Goal: Information Seeking & Learning: Learn about a topic

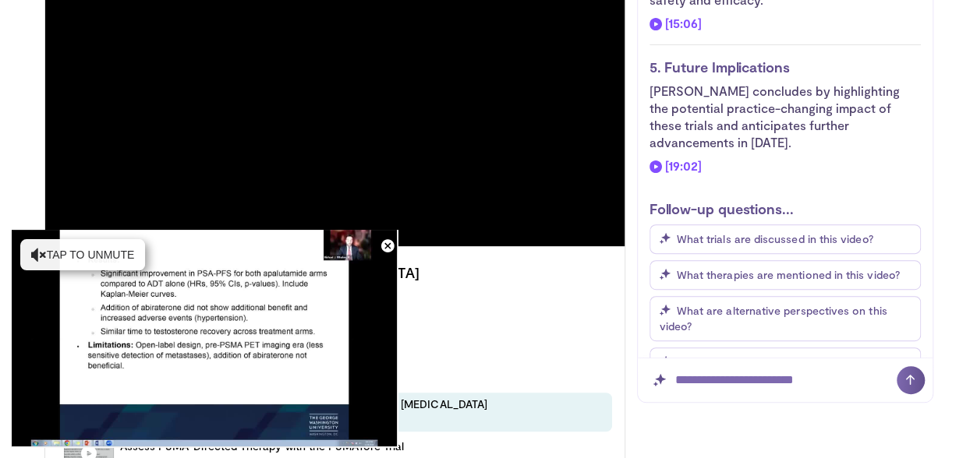
scroll to position [2193, 0]
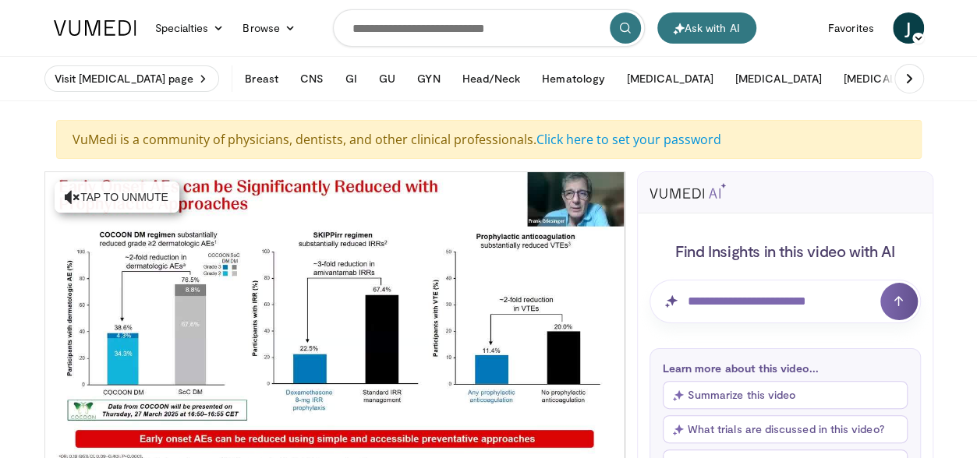
click at [737, 394] on button "Summarize this video" at bounding box center [785, 395] width 245 height 28
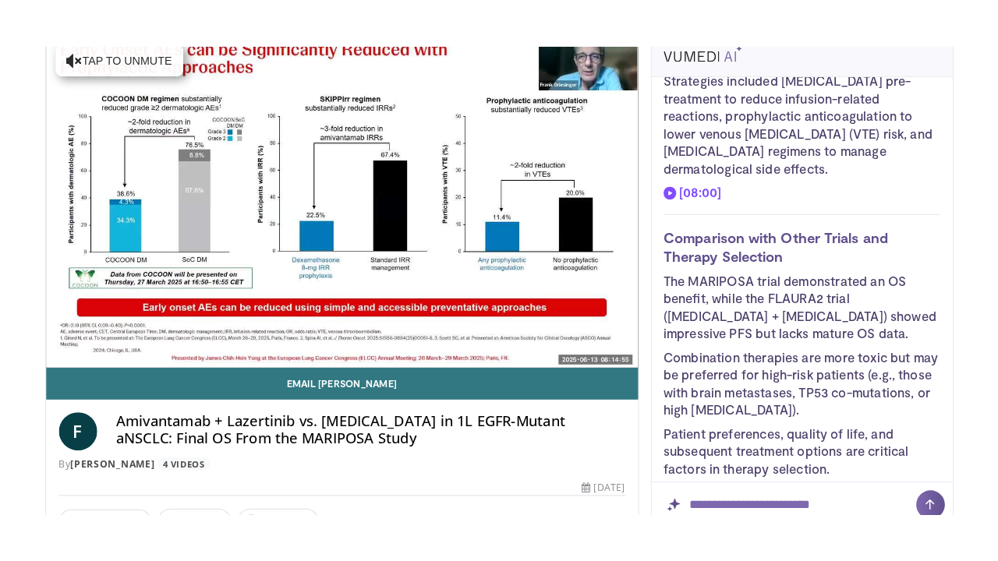
scroll to position [1308, 0]
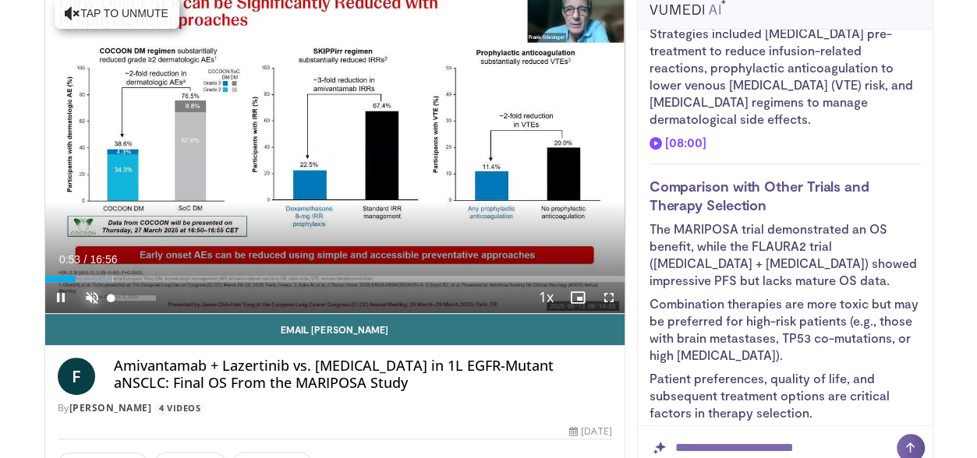
click at [92, 298] on span "Video Player" at bounding box center [91, 297] width 31 height 31
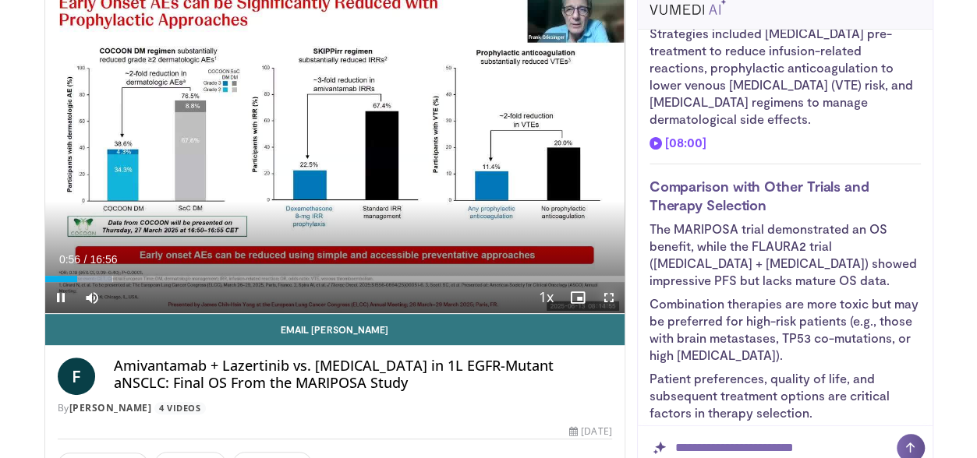
click at [607, 295] on span "Video Player" at bounding box center [608, 297] width 31 height 31
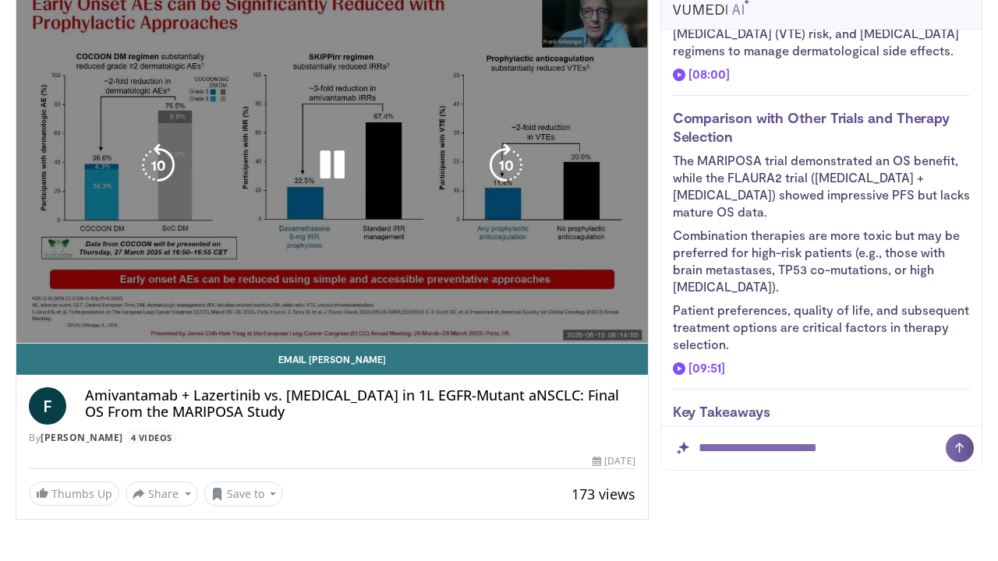
scroll to position [1223, 0]
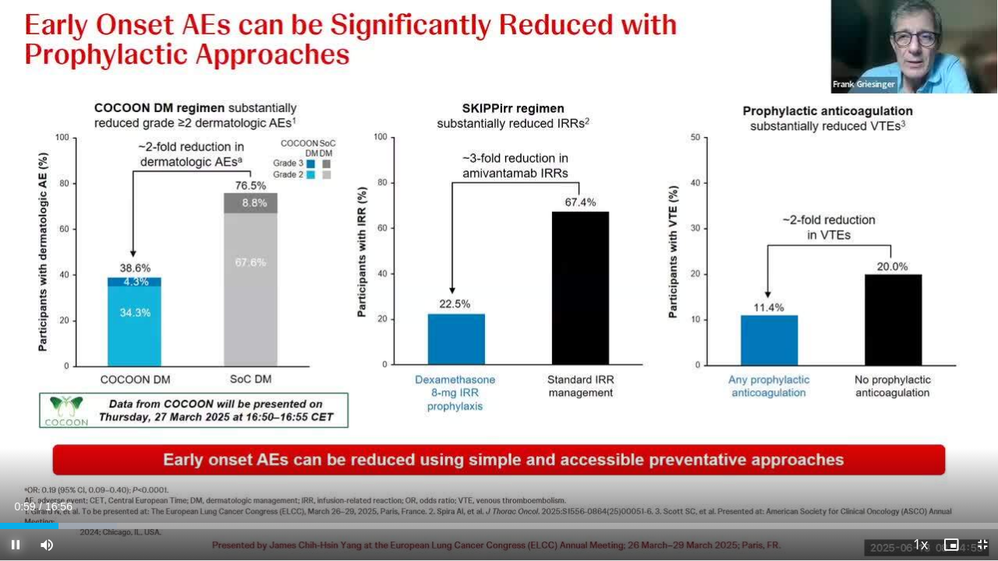
click at [16, 458] on span "Video Player" at bounding box center [15, 544] width 31 height 31
click at [20, 458] on span "Video Player" at bounding box center [15, 544] width 31 height 31
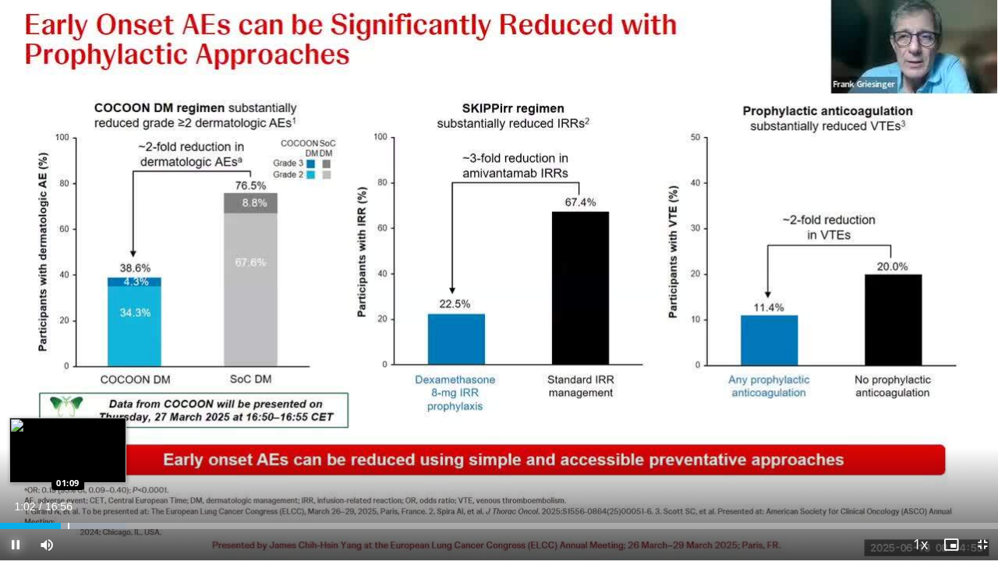
click at [66, 458] on div "Loaded : 12.69% 01:02 01:09" at bounding box center [499, 522] width 998 height 15
click at [73, 458] on div "Loaded : 12.69% 01:08 01:14" at bounding box center [499, 522] width 998 height 15
click at [80, 458] on div "Progress Bar" at bounding box center [81, 526] width 2 height 6
click at [87, 458] on div "Progress Bar" at bounding box center [88, 526] width 2 height 6
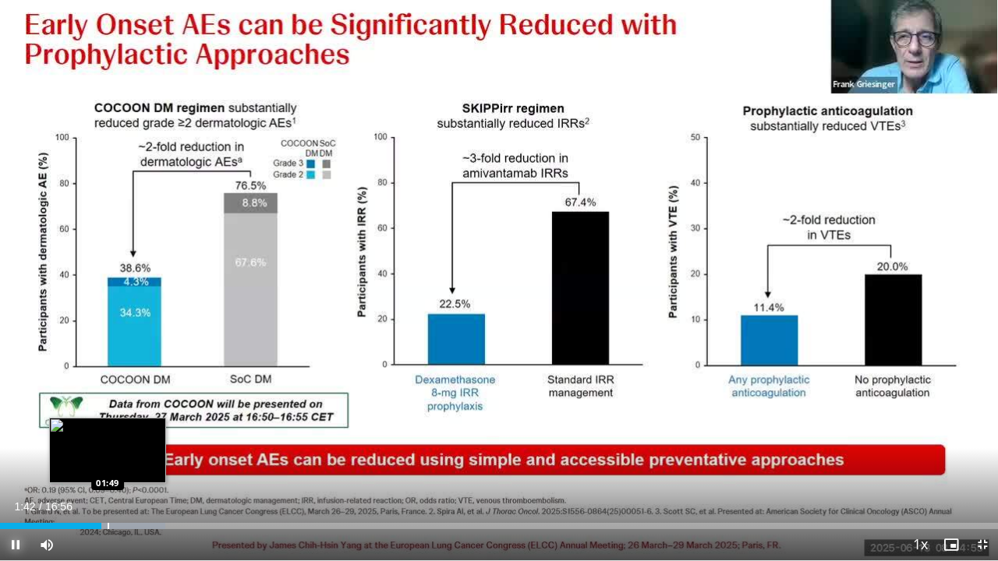
click at [108, 458] on div "Loaded : 16.59% 01:43 01:49" at bounding box center [499, 522] width 998 height 15
click at [115, 458] on div "Loaded : 16.73% 01:50 01:56" at bounding box center [499, 522] width 998 height 15
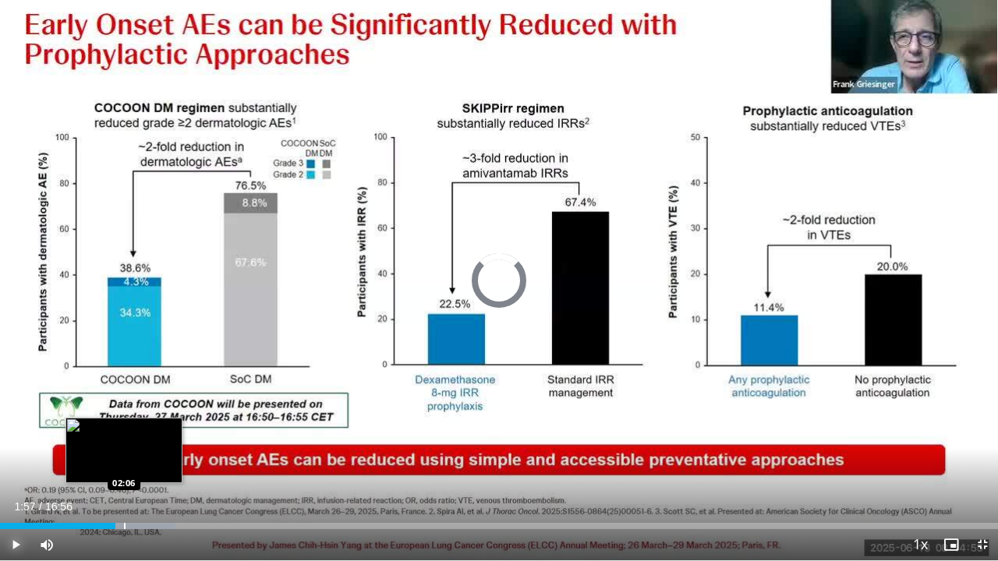
click at [125, 458] on div "Progress Bar" at bounding box center [125, 526] width 2 height 6
click at [134, 458] on div "Loaded : 19.52% 02:12 02:17" at bounding box center [499, 522] width 998 height 15
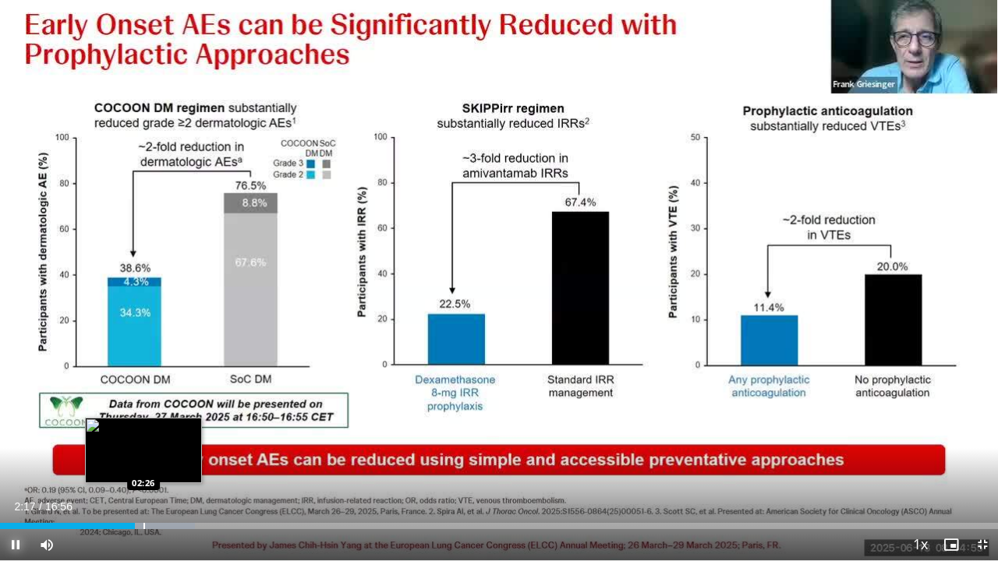
click at [143, 458] on div "Loaded : 19.52% 02:17 02:26" at bounding box center [499, 522] width 998 height 15
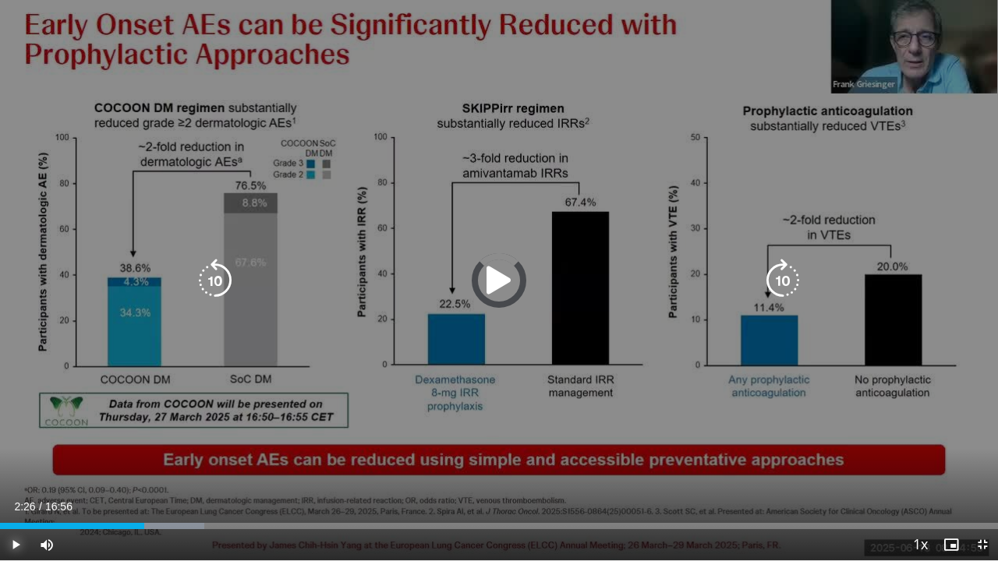
click at [150, 458] on div "Loaded : 20.50% 02:27 02:26" at bounding box center [499, 522] width 998 height 15
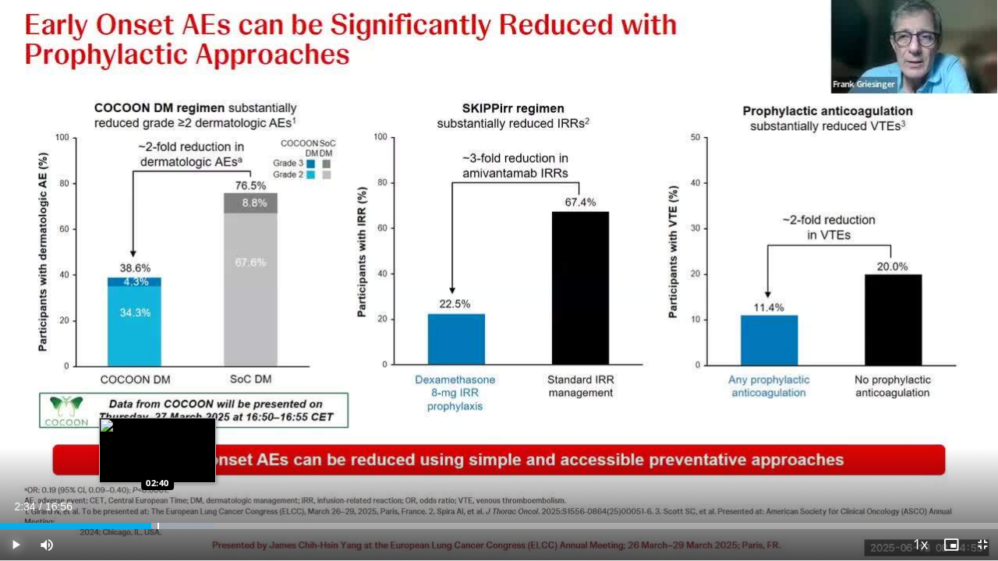
click at [158, 458] on div "Progress Bar" at bounding box center [159, 526] width 2 height 6
click at [166, 458] on div "Progress Bar" at bounding box center [167, 526] width 2 height 6
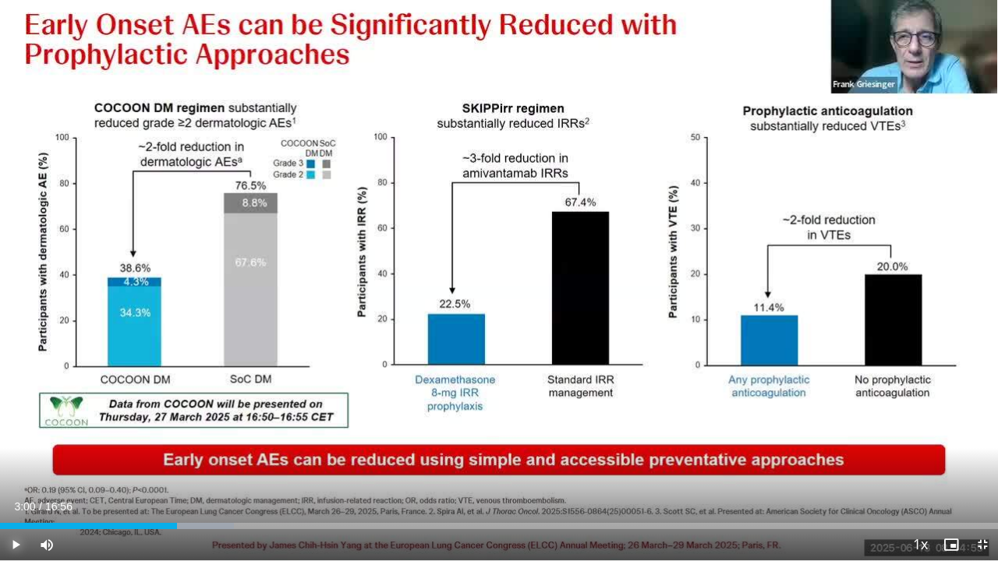
click at [176, 458] on div "Loaded : 23.43% 02:50 02:57" at bounding box center [499, 526] width 998 height 6
click at [15, 458] on span "Video Player" at bounding box center [15, 544] width 31 height 31
click at [14, 458] on span "Video Player" at bounding box center [15, 544] width 31 height 31
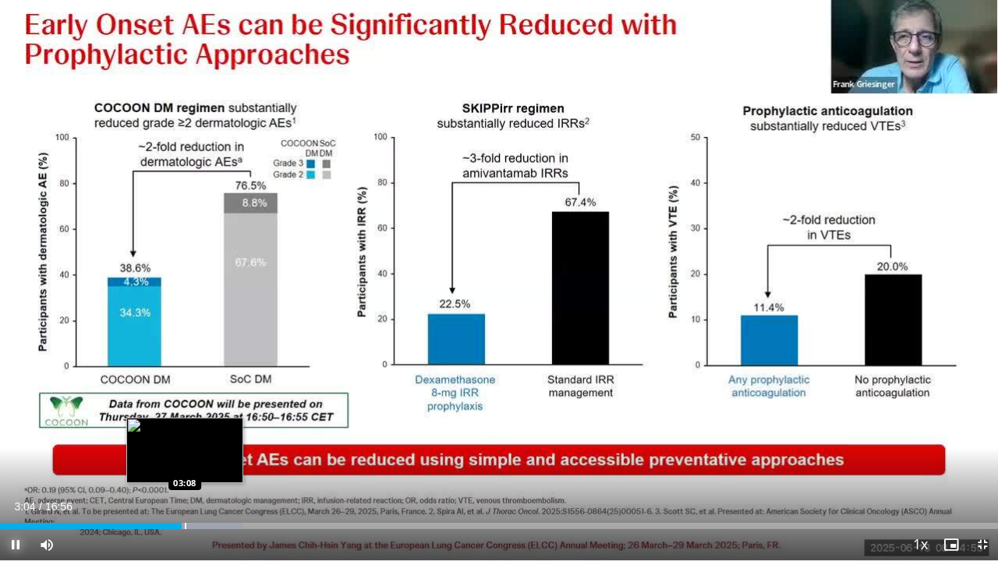
click at [186, 458] on div "Progress Bar" at bounding box center [186, 526] width 2 height 6
click at [194, 458] on div "Progress Bar" at bounding box center [201, 526] width 90 height 6
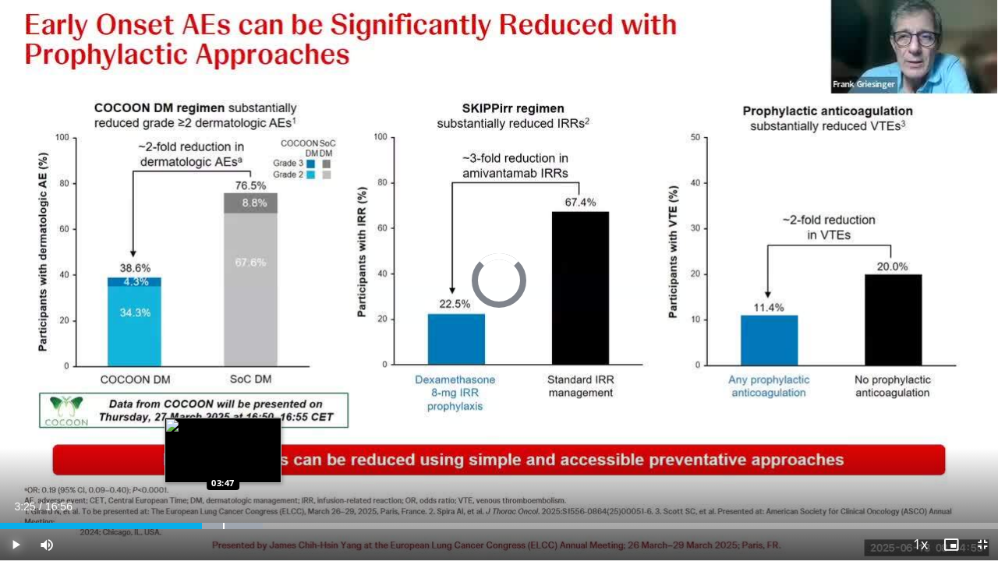
click at [222, 458] on div "Loaded : 26.35% 03:25 03:47" at bounding box center [499, 526] width 998 height 6
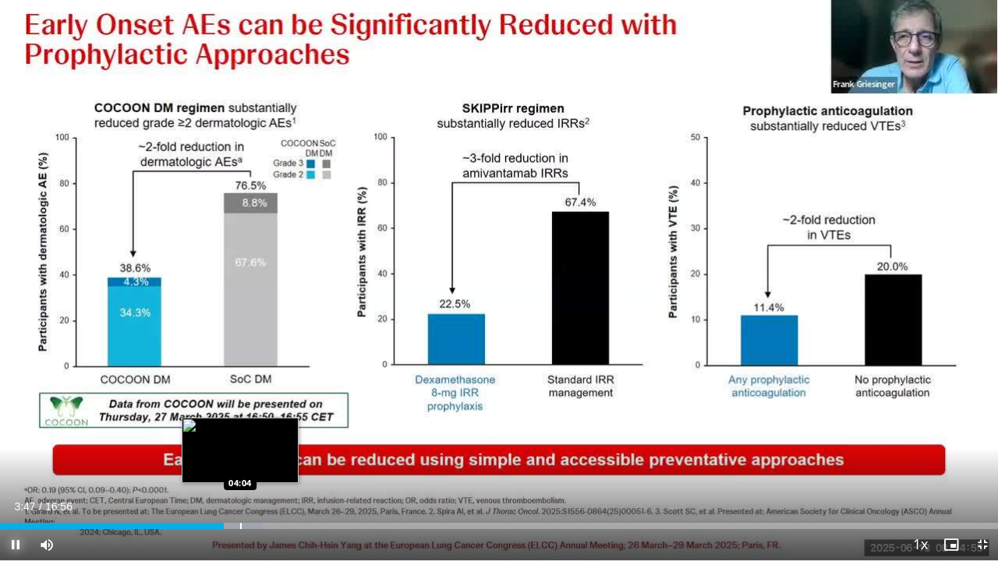
click at [240, 458] on div "Progress Bar" at bounding box center [241, 526] width 2 height 6
click at [267, 458] on div "Progress Bar" at bounding box center [268, 526] width 2 height 6
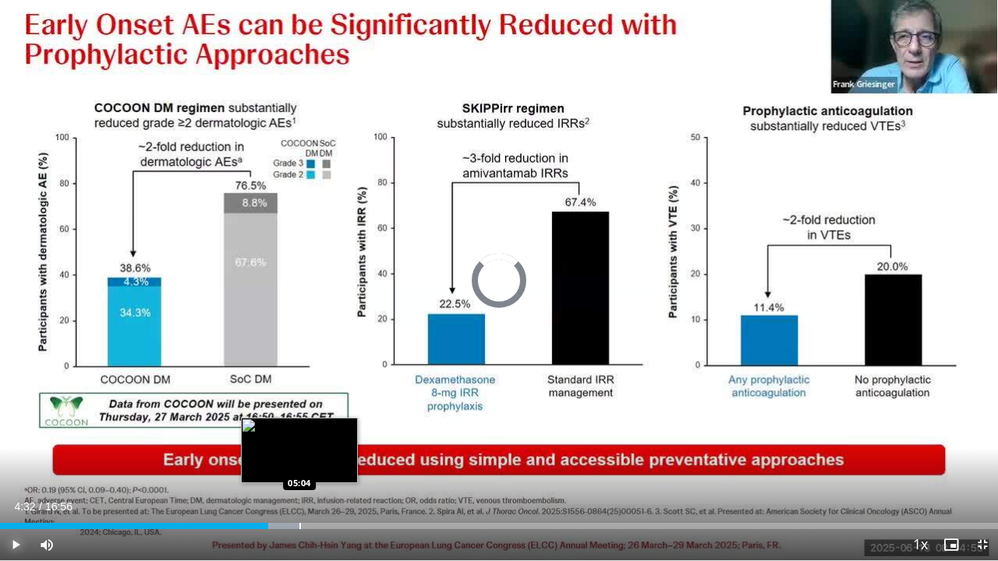
click at [299, 458] on div "Progress Bar" at bounding box center [300, 526] width 2 height 6
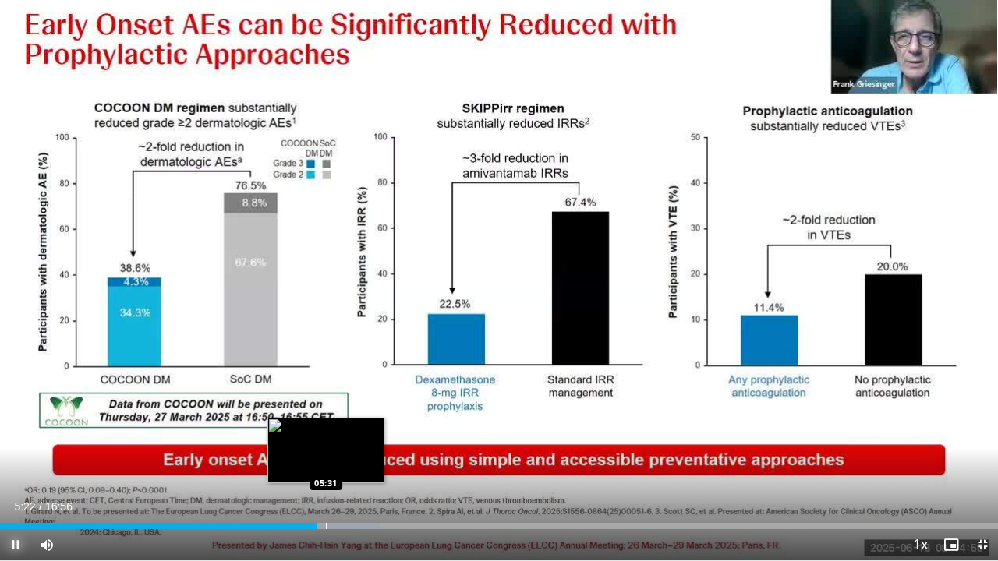
click at [324, 458] on div "Loaded : 38.07% 05:22 05:31" at bounding box center [499, 526] width 998 height 6
click at [345, 458] on div "Progress Bar" at bounding box center [345, 526] width 2 height 6
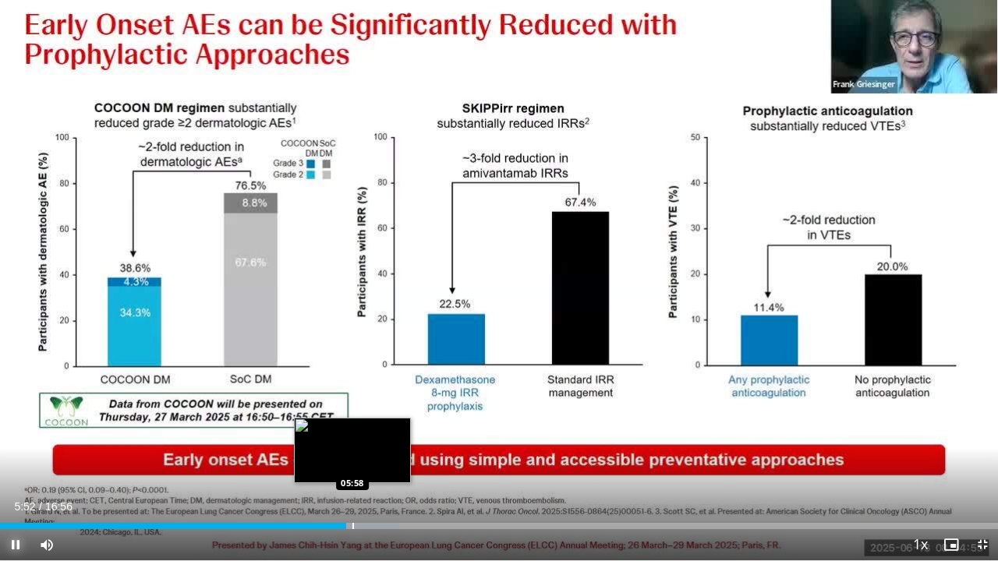
click at [352, 458] on div "Progress Bar" at bounding box center [353, 526] width 2 height 6
click at [366, 458] on div "Progress Bar" at bounding box center [367, 526] width 2 height 6
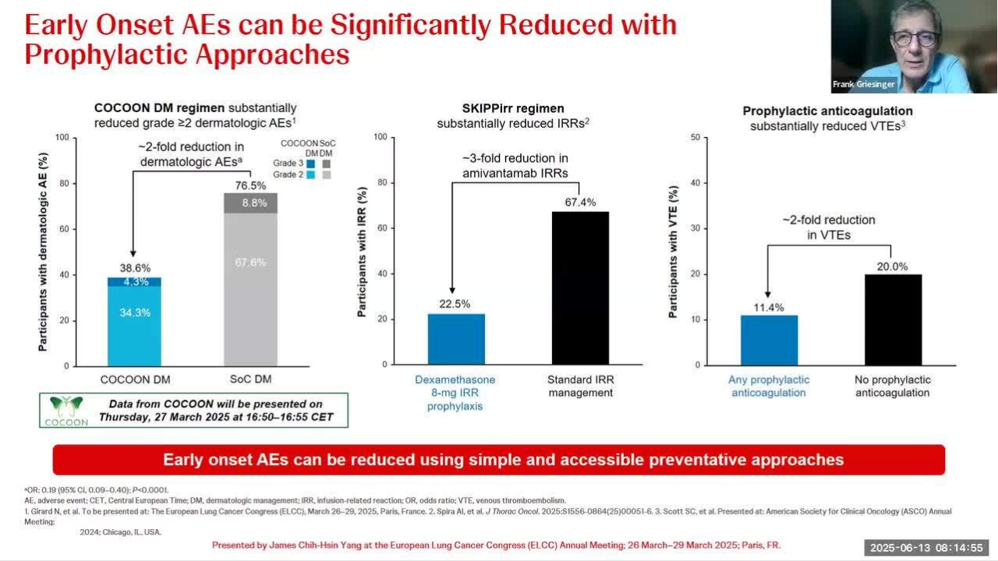
click at [377, 458] on div "10 seconds Tap to unmute" at bounding box center [499, 280] width 998 height 561
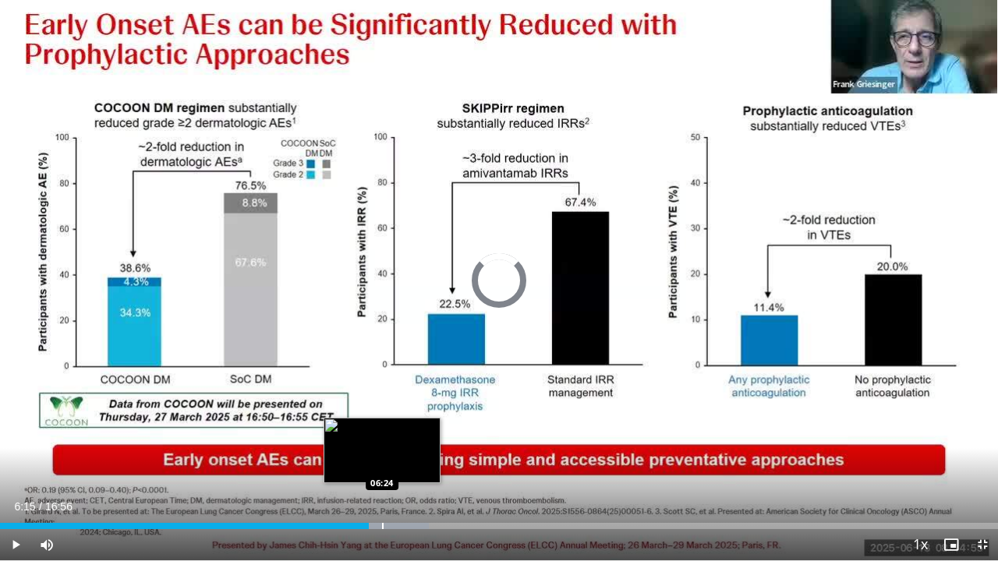
click at [383, 458] on div "Progress Bar" at bounding box center [383, 526] width 2 height 6
click at [387, 458] on div "Progress Bar" at bounding box center [388, 526] width 2 height 6
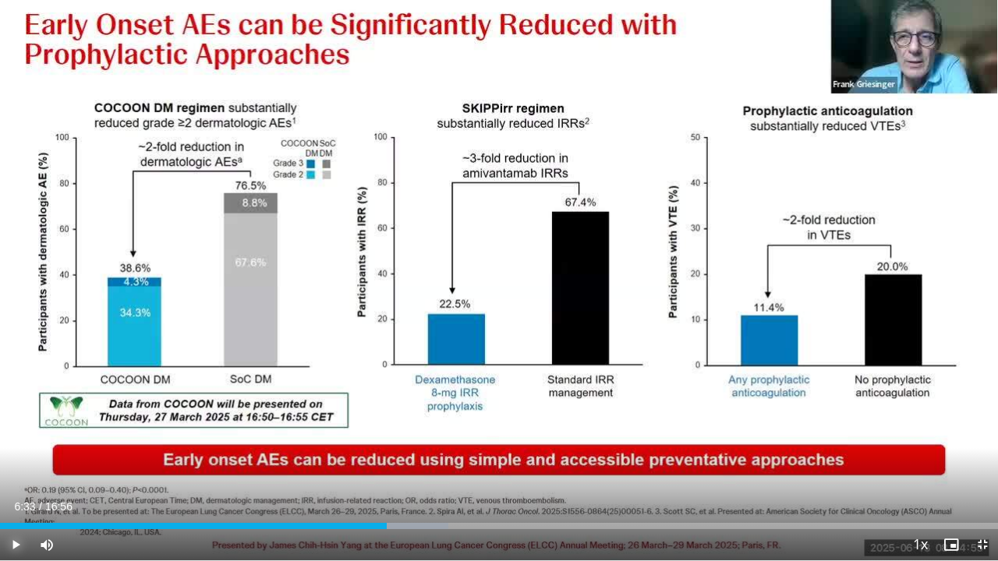
click at [19, 458] on span "Video Player" at bounding box center [15, 544] width 31 height 31
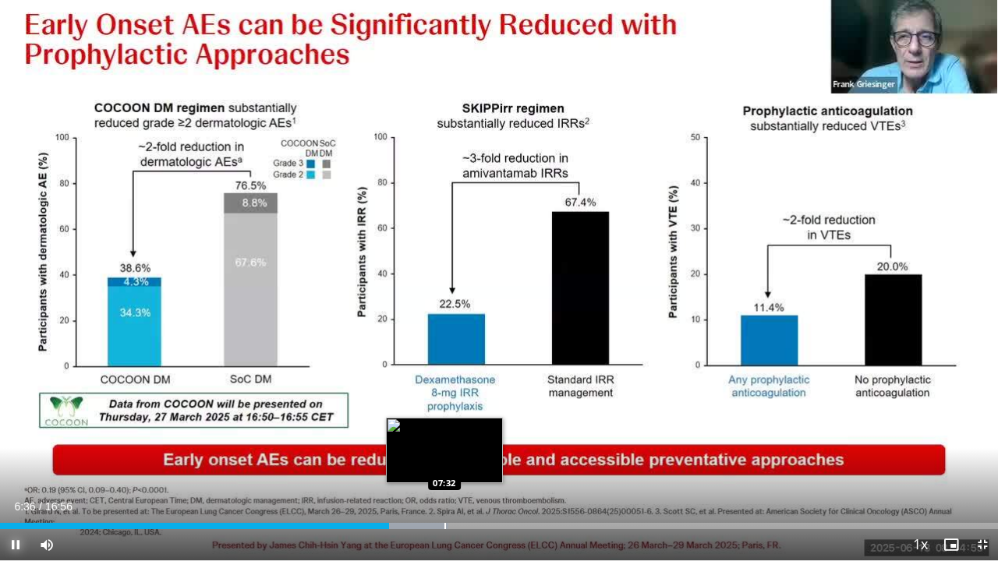
click at [443, 458] on div "Loaded : 44.91% 06:36 07:32" at bounding box center [499, 526] width 998 height 6
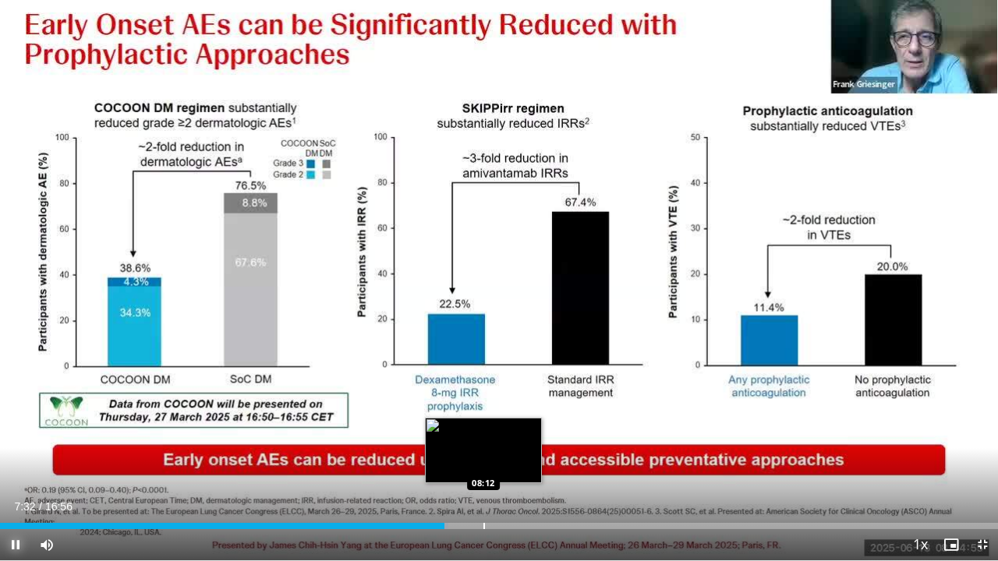
click at [483, 458] on div "Progress Bar" at bounding box center [484, 526] width 2 height 6
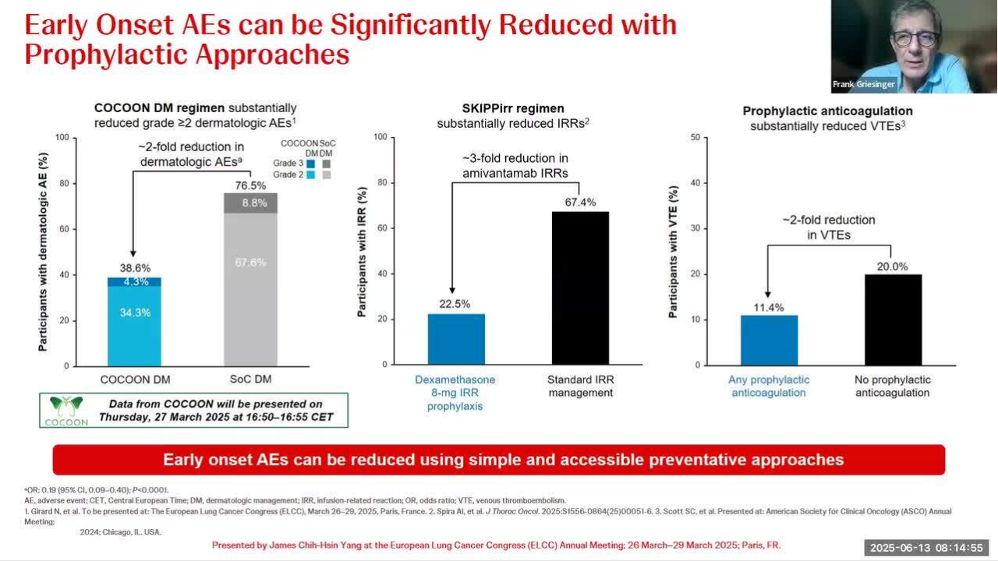
click at [524, 458] on div "10 seconds Tap to unmute" at bounding box center [499, 280] width 998 height 561
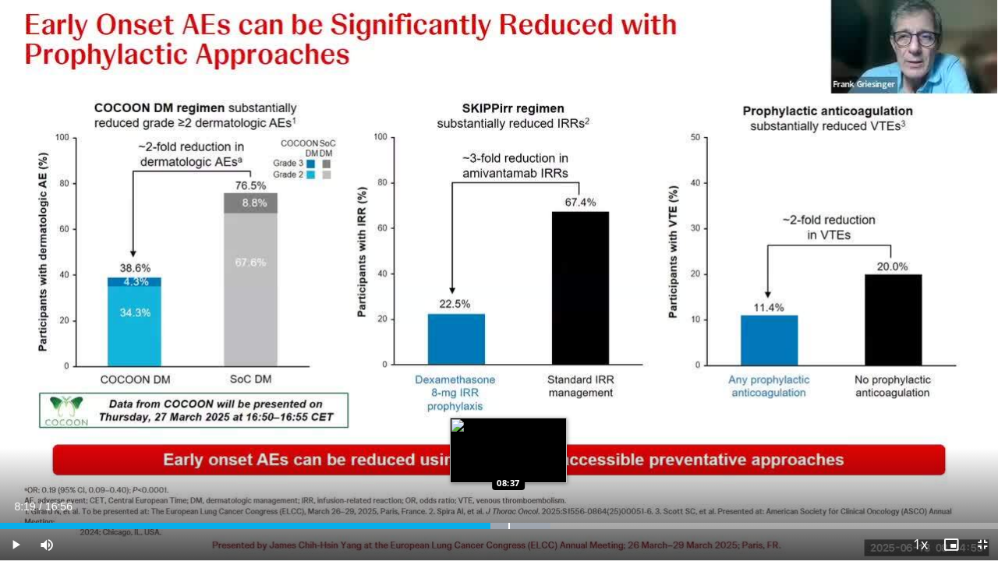
click at [507, 458] on div "Loaded : 55.12% 08:19 08:37" at bounding box center [499, 526] width 998 height 6
click at [519, 458] on div "Progress Bar" at bounding box center [520, 526] width 2 height 6
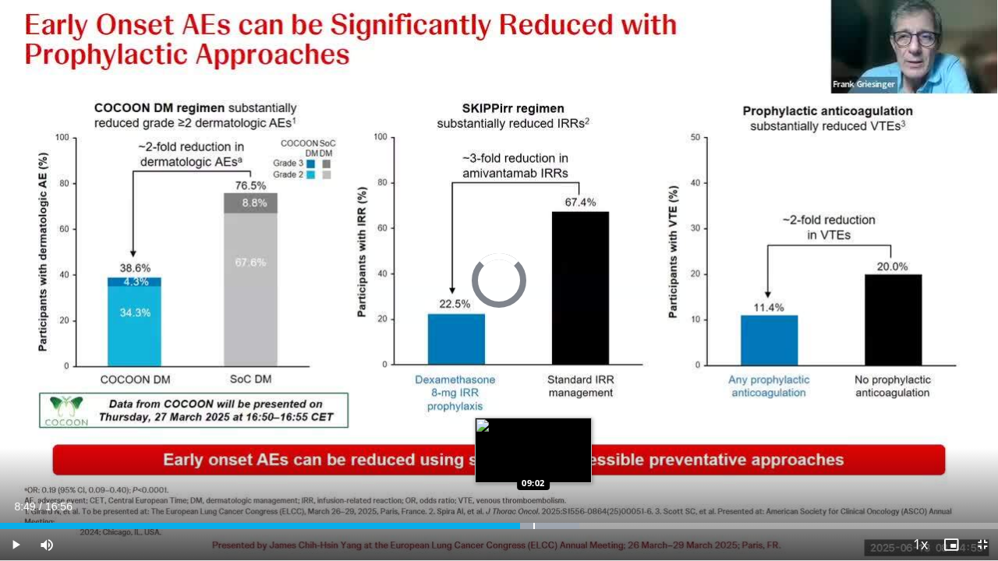
click at [533, 458] on div "Progress Bar" at bounding box center [534, 526] width 2 height 6
click at [544, 458] on div "Progress Bar" at bounding box center [545, 526] width 2 height 6
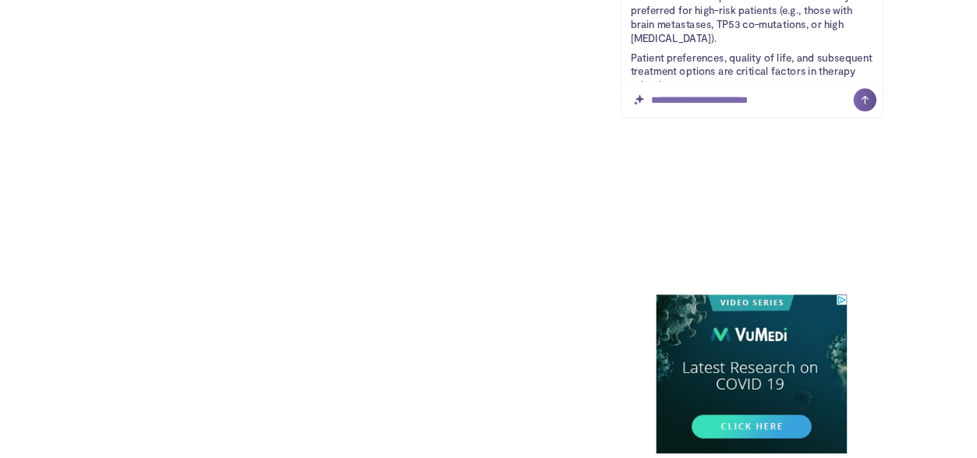
scroll to position [1308, 0]
